Goal: Information Seeking & Learning: Find specific page/section

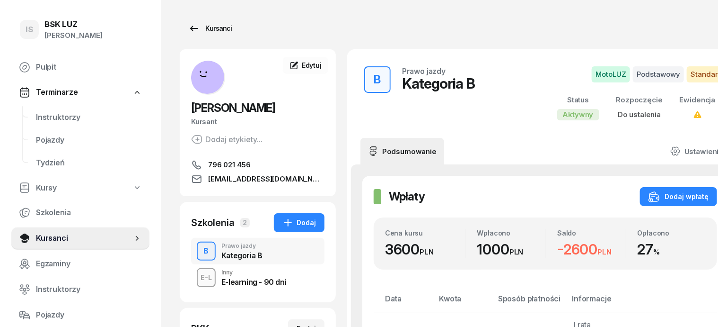
click at [206, 27] on div "Kursanci" at bounding box center [210, 28] width 44 height 11
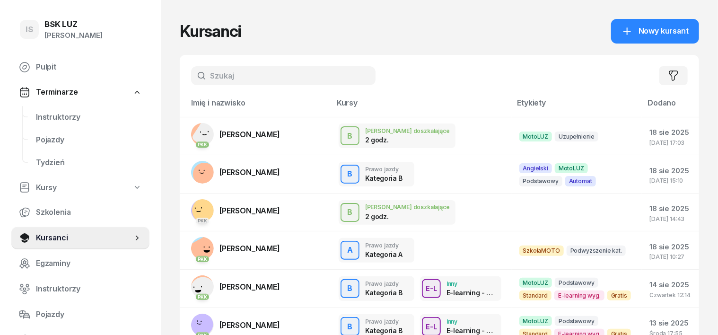
click at [192, 76] on input "text" at bounding box center [283, 75] width 185 height 19
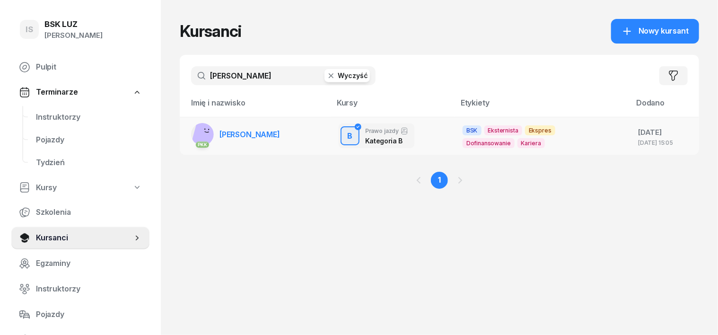
type input "[PERSON_NAME]"
click at [192, 130] on rect at bounding box center [206, 134] width 28 height 28
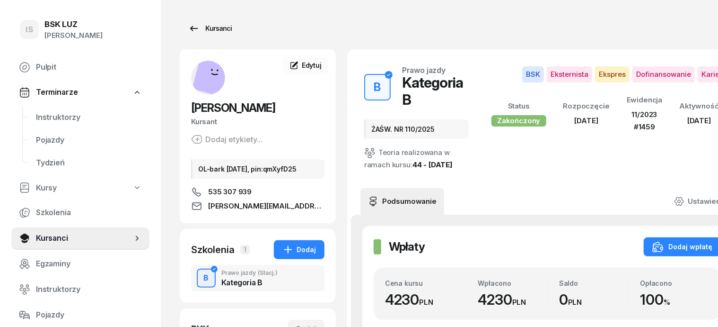
click at [201, 30] on div "Kursanci" at bounding box center [210, 28] width 44 height 11
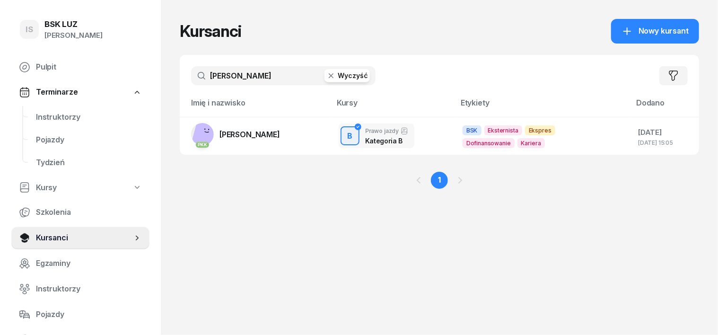
click at [327, 79] on icon "button" at bounding box center [331, 75] width 9 height 9
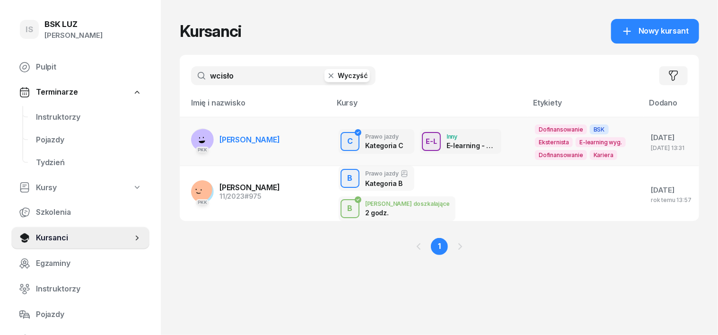
type input "wcisło"
click at [189, 134] on rect at bounding box center [202, 141] width 27 height 27
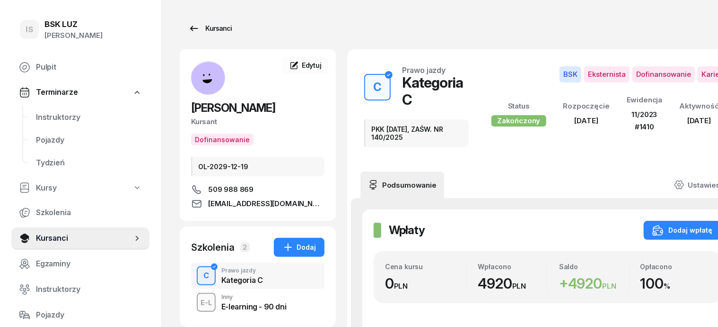
click at [198, 27] on div "Kursanci" at bounding box center [210, 28] width 44 height 11
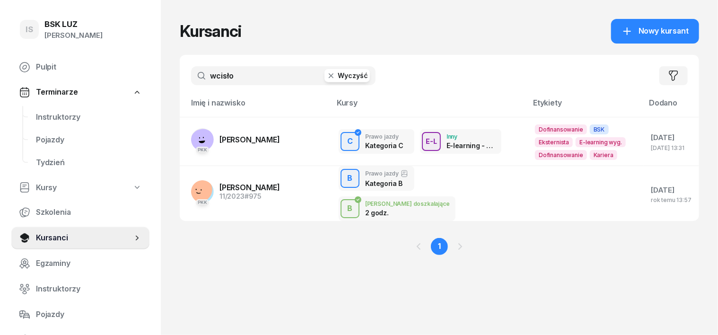
click at [327, 76] on icon "button" at bounding box center [331, 75] width 9 height 9
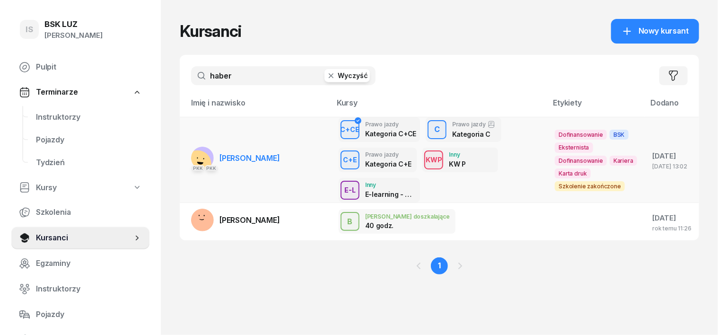
type input "haber"
click at [181, 159] on rect at bounding box center [198, 164] width 34 height 34
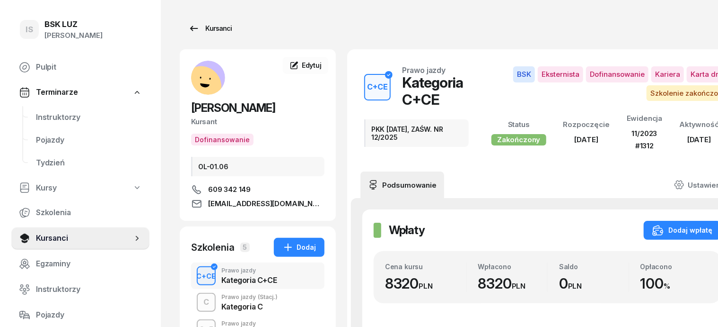
click at [205, 28] on div "Kursanci" at bounding box center [210, 28] width 44 height 11
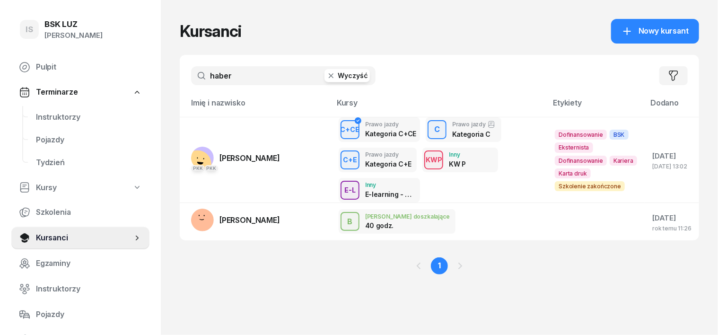
click at [219, 71] on input "haber" at bounding box center [283, 75] width 185 height 19
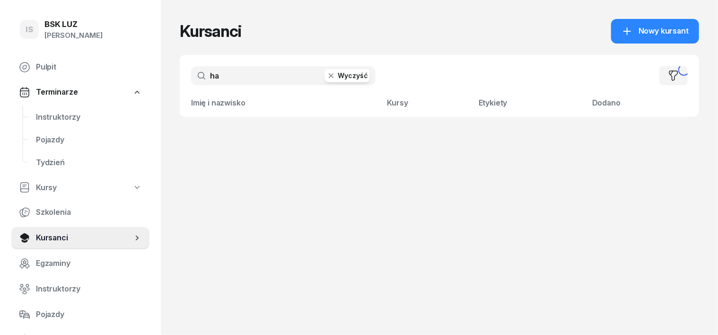
type input "h"
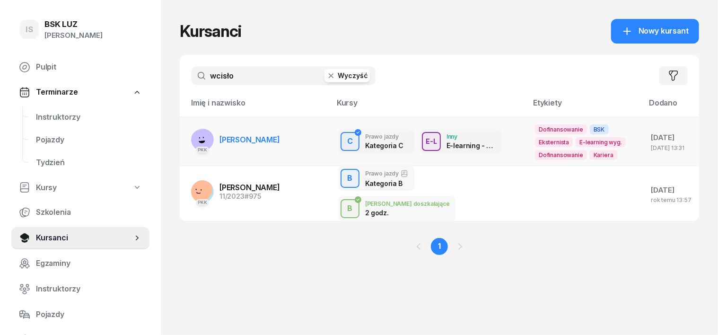
type input "wcisło"
click at [189, 138] on rect at bounding box center [202, 141] width 27 height 27
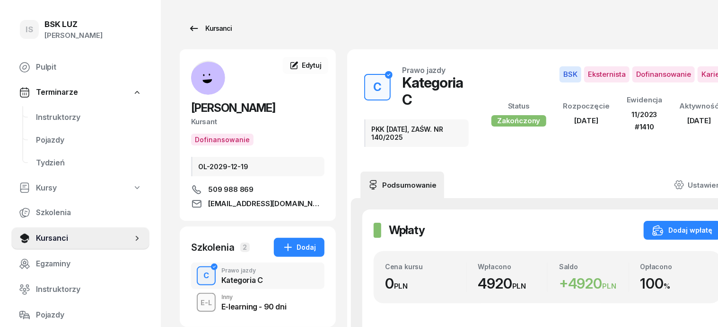
click at [203, 28] on div "Kursanci" at bounding box center [210, 28] width 44 height 11
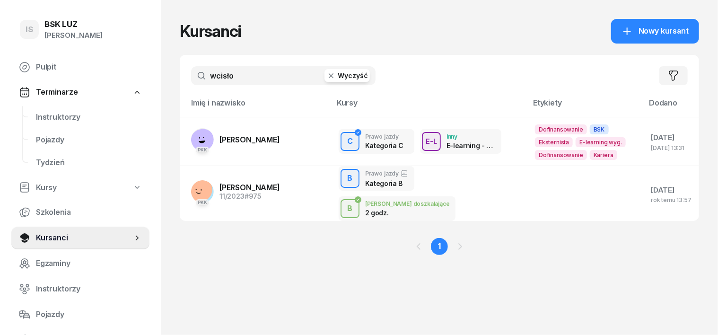
click at [327, 77] on icon "button" at bounding box center [331, 75] width 9 height 9
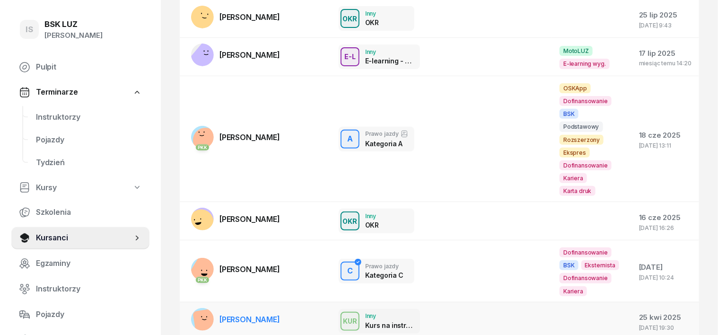
scroll to position [118, 0]
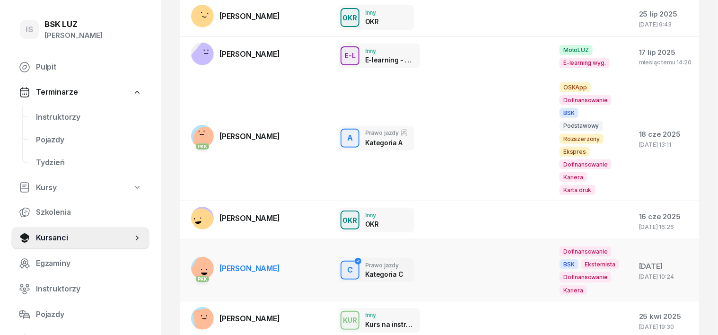
type input "jas"
click at [188, 253] on rect at bounding box center [205, 270] width 34 height 34
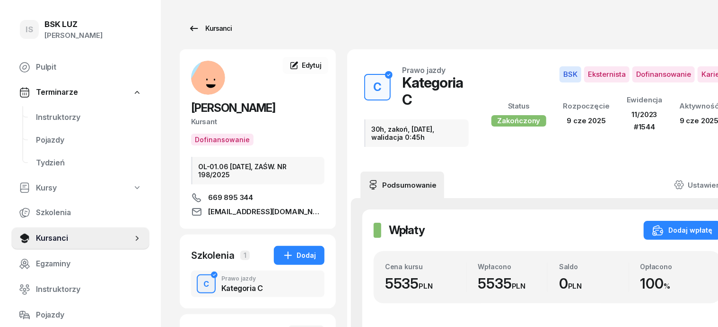
click at [193, 29] on div "Kursanci" at bounding box center [210, 28] width 44 height 11
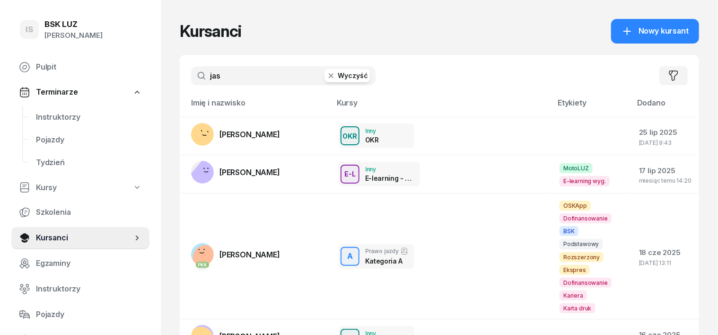
click at [224, 80] on input "jas" at bounding box center [283, 75] width 185 height 19
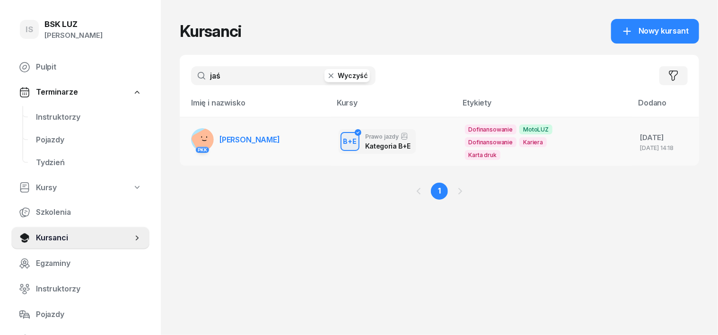
type input "jaś"
click at [190, 138] on rect at bounding box center [207, 142] width 34 height 34
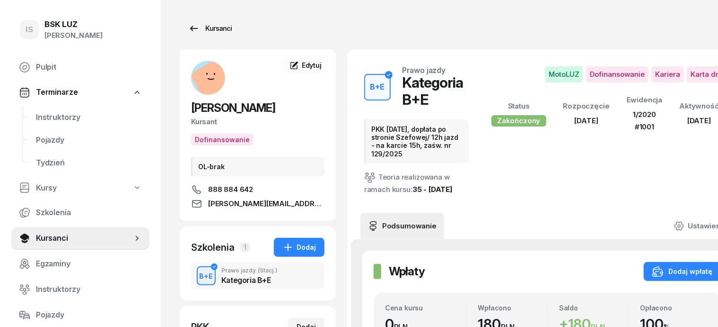
click at [203, 26] on div "Kursanci" at bounding box center [210, 28] width 44 height 11
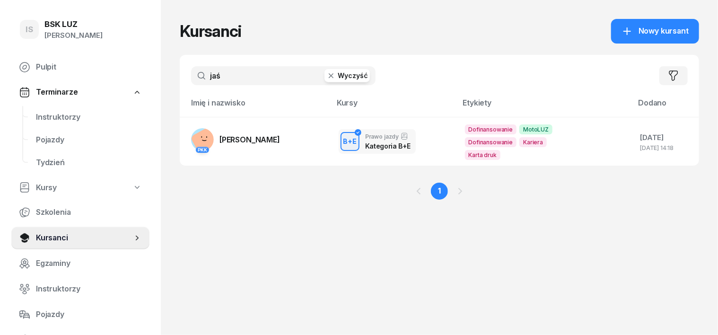
click at [329, 78] on icon "button" at bounding box center [331, 75] width 5 height 5
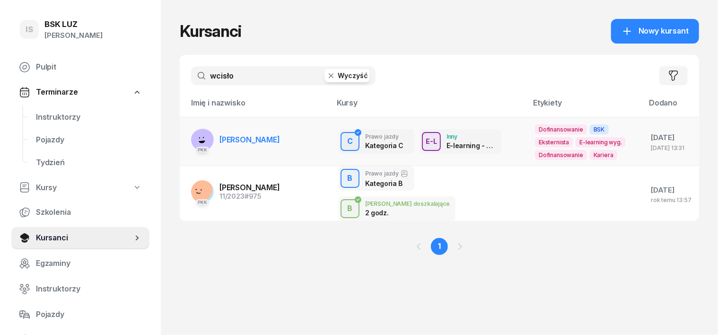
type input "wcisło"
click at [199, 142] on icon at bounding box center [202, 142] width 7 height 3
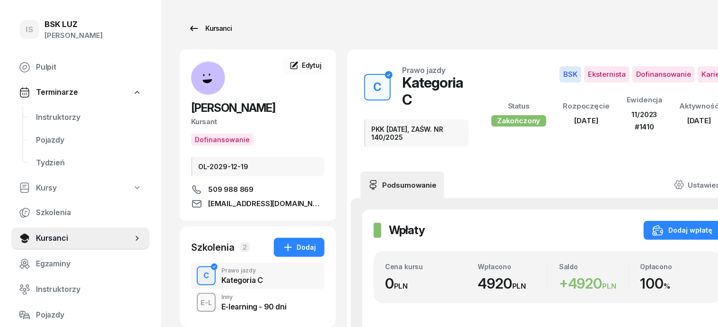
click at [202, 28] on div "Kursanci" at bounding box center [210, 28] width 44 height 11
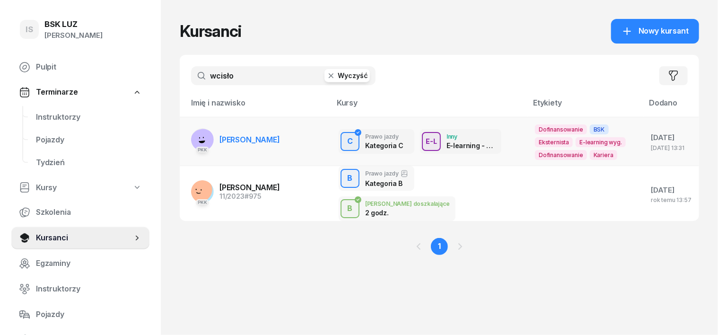
click at [189, 135] on rect at bounding box center [202, 141] width 27 height 27
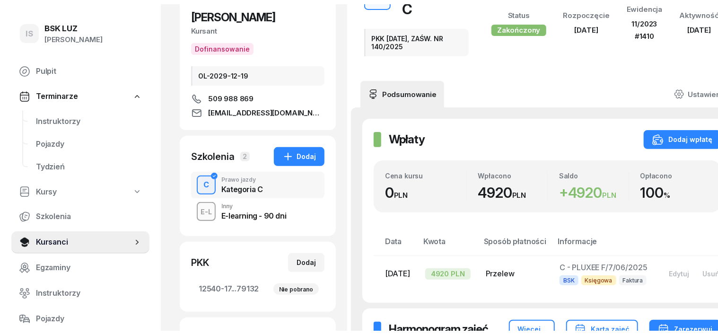
scroll to position [118, 0]
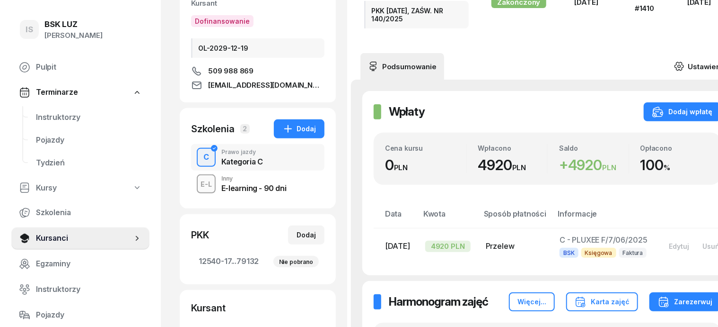
click at [676, 61] on icon at bounding box center [679, 66] width 10 height 10
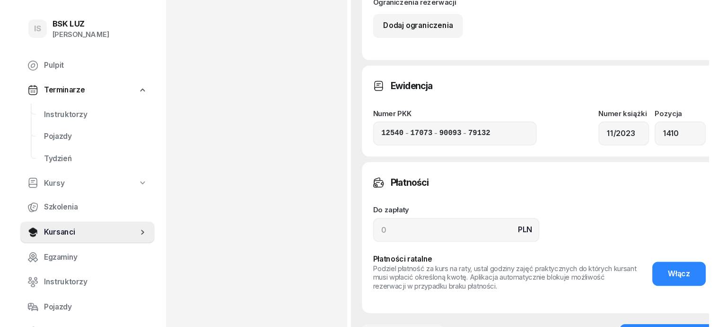
scroll to position [592, 0]
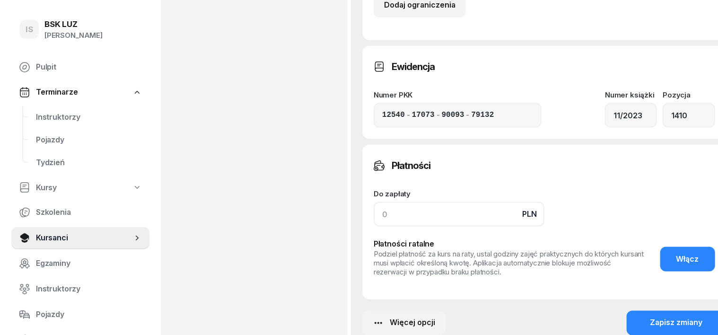
click at [374, 216] on input at bounding box center [459, 214] width 171 height 25
type input "4920"
click at [685, 325] on button "Zapisz zmiany" at bounding box center [677, 323] width 100 height 25
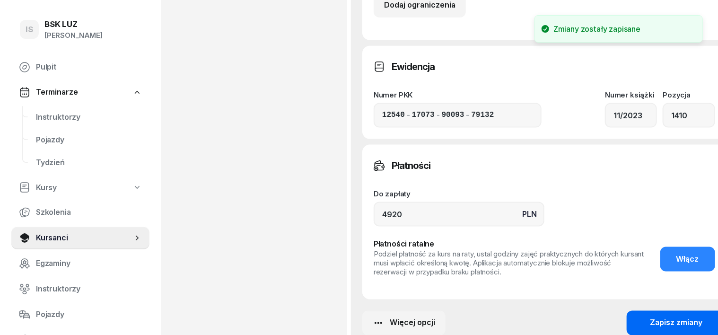
click at [689, 325] on button "Zapisz zmiany" at bounding box center [677, 323] width 100 height 25
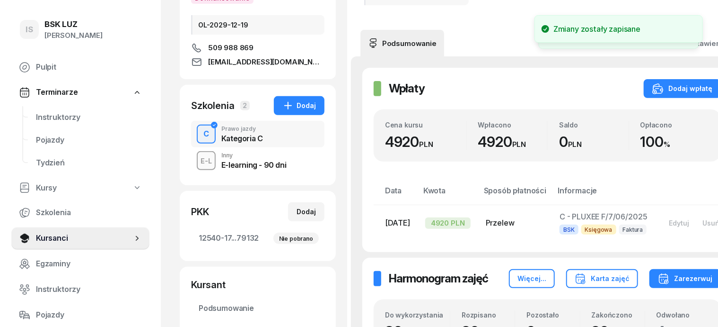
scroll to position [0, 0]
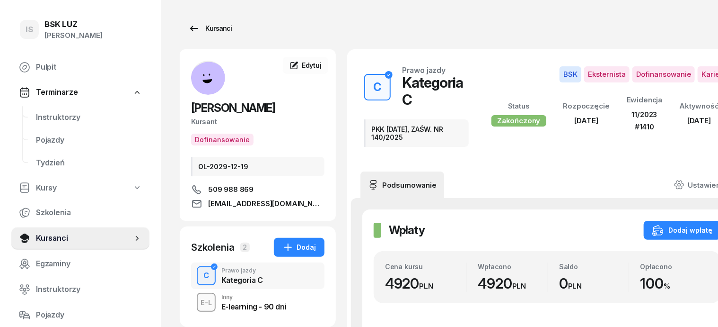
click at [199, 28] on div "Kursanci" at bounding box center [210, 28] width 44 height 11
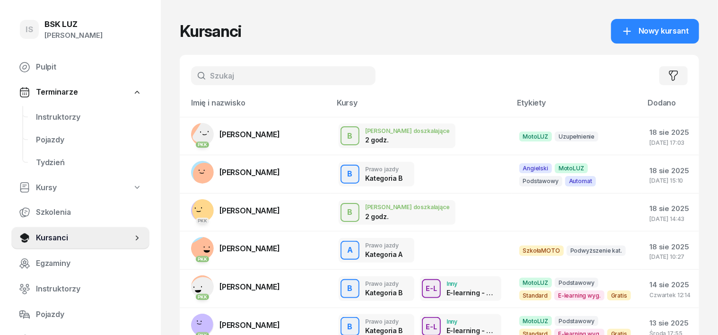
click at [191, 71] on input "text" at bounding box center [283, 75] width 185 height 19
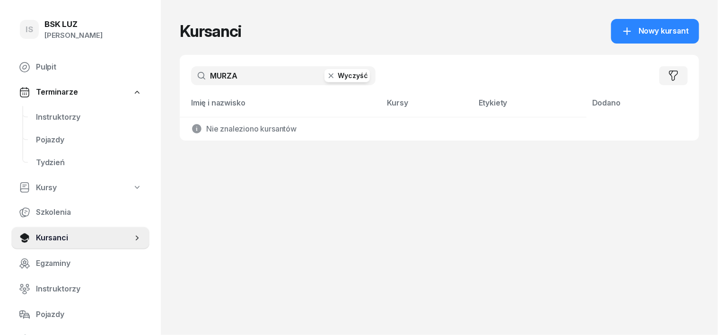
type input "MURZA"
click at [327, 77] on icon "button" at bounding box center [331, 75] width 9 height 9
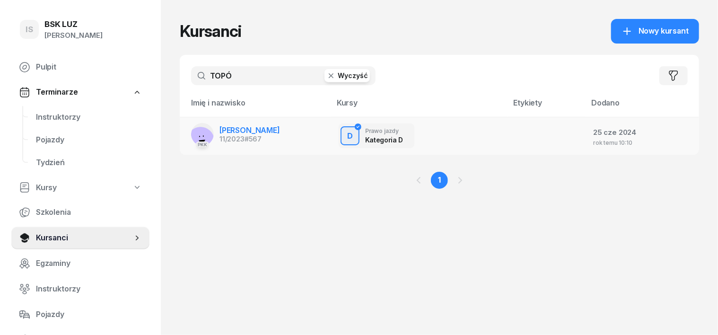
type input "TOPÓ"
click at [183, 136] on rect at bounding box center [201, 140] width 36 height 36
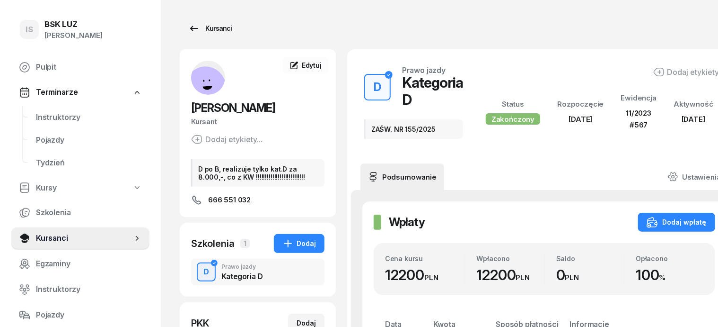
click at [195, 30] on div "Kursanci" at bounding box center [210, 28] width 44 height 11
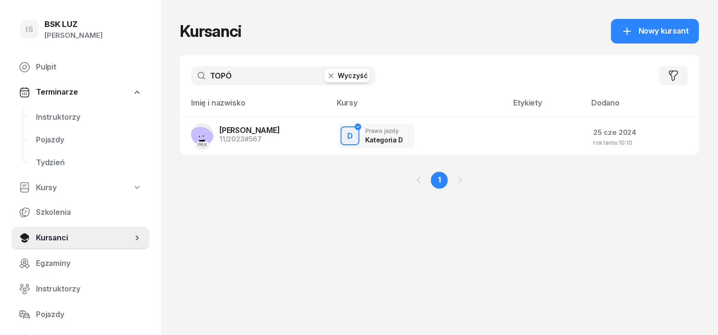
click at [327, 77] on icon "button" at bounding box center [331, 75] width 9 height 9
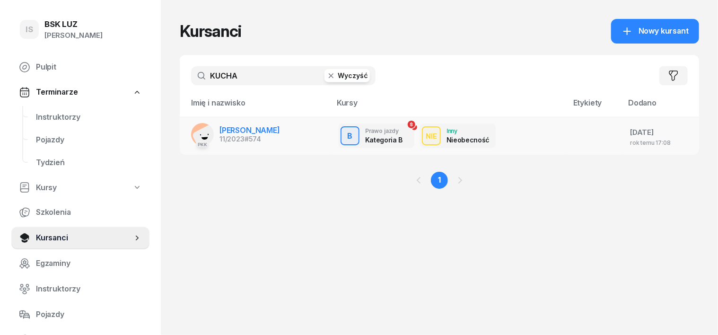
type input "KUCHA"
click at [192, 133] on rect at bounding box center [207, 139] width 31 height 31
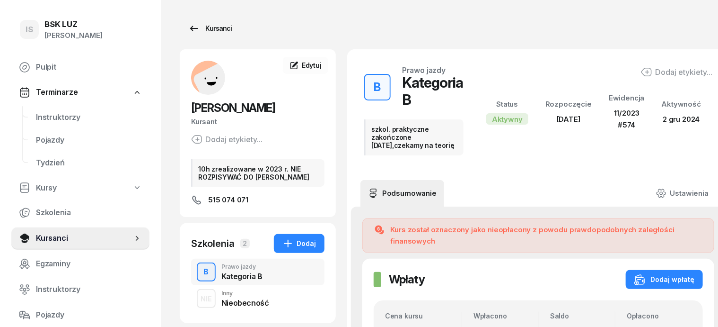
click at [202, 26] on div "Kursanci" at bounding box center [210, 28] width 44 height 11
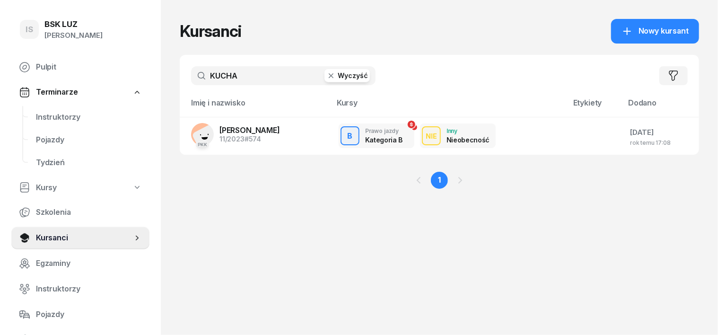
click at [327, 74] on icon "button" at bounding box center [331, 75] width 9 height 9
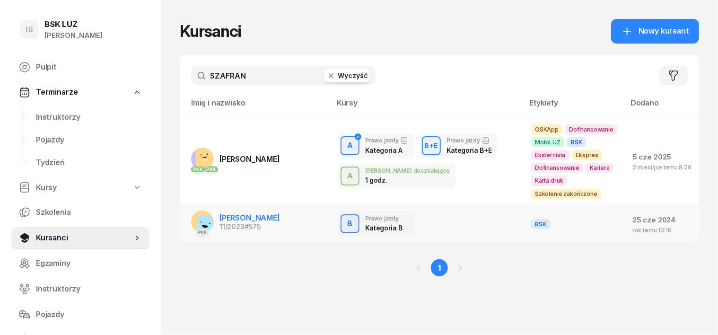
type input "SZAFRAN"
click at [195, 214] on rect at bounding box center [208, 227] width 26 height 26
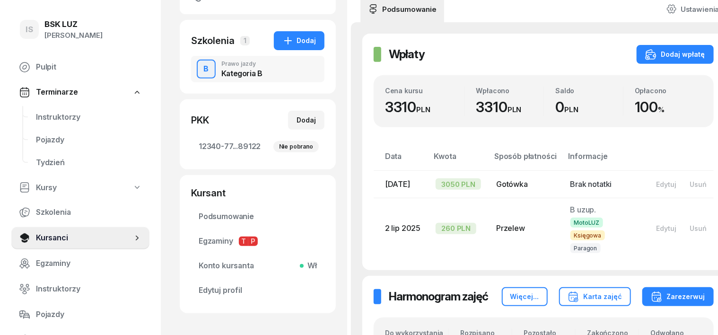
scroll to position [177, 0]
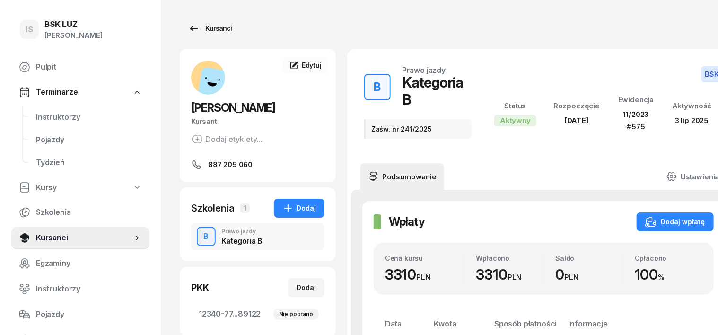
click at [197, 29] on div "Kursanci" at bounding box center [210, 28] width 44 height 11
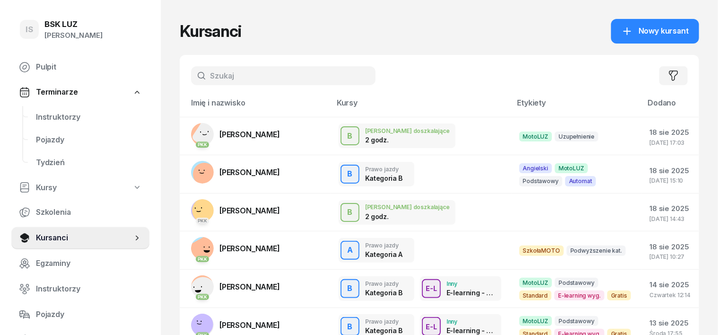
click at [199, 76] on input "text" at bounding box center [283, 75] width 185 height 19
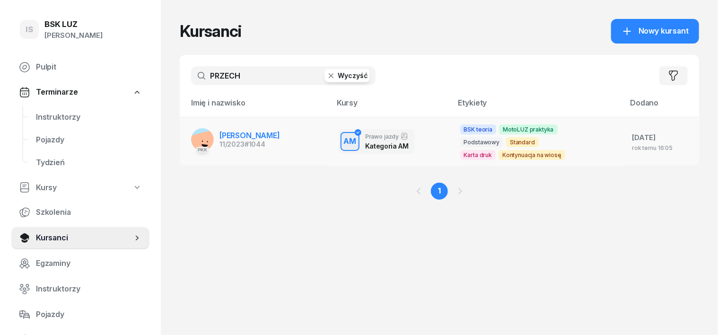
type input "PRZECH"
click at [190, 141] on rect at bounding box center [205, 145] width 30 height 30
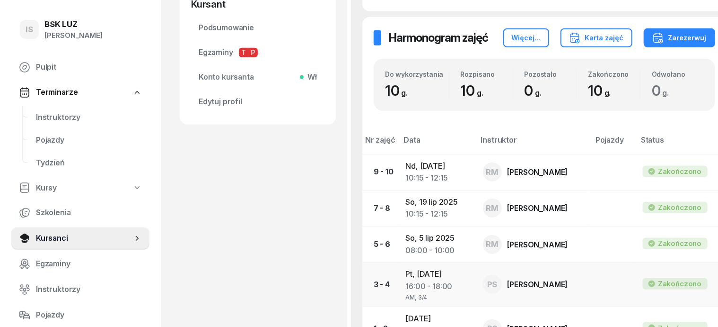
scroll to position [355, 0]
